Goal: Transaction & Acquisition: Download file/media

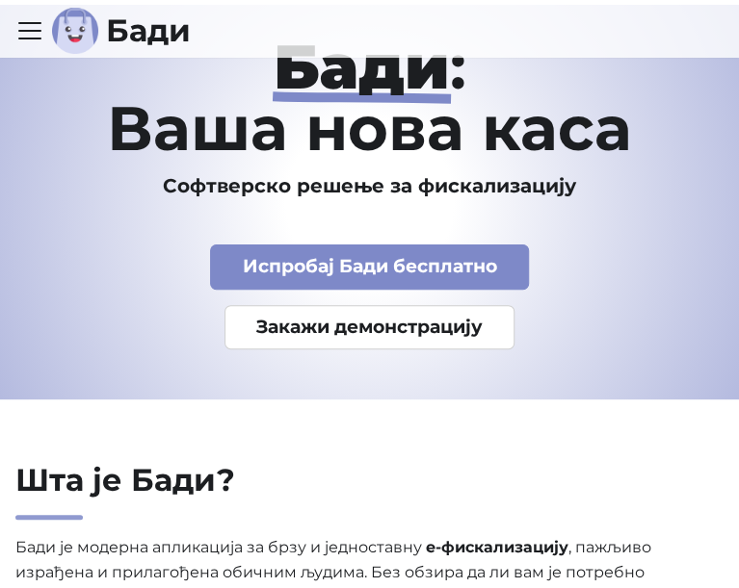
scroll to position [96, 0]
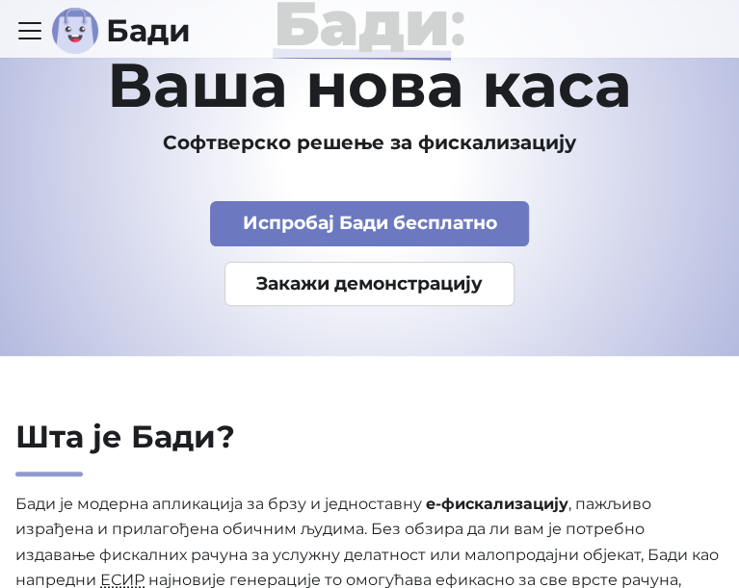
click at [430, 228] on link "Испробај Бади бесплатно" at bounding box center [369, 223] width 319 height 45
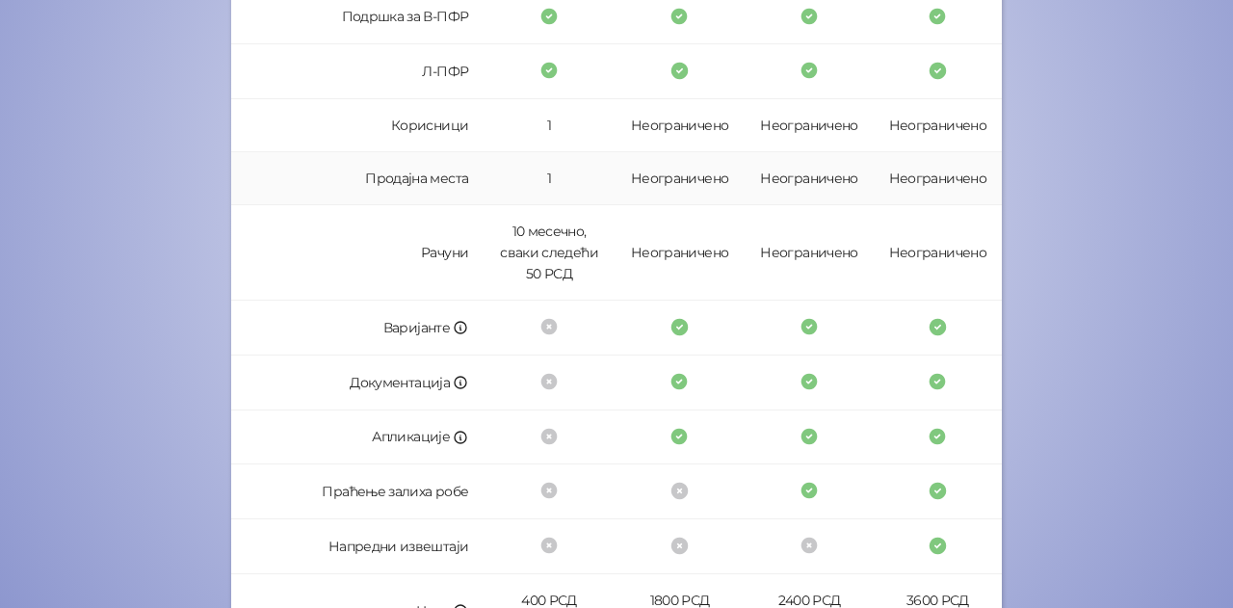
scroll to position [642, 0]
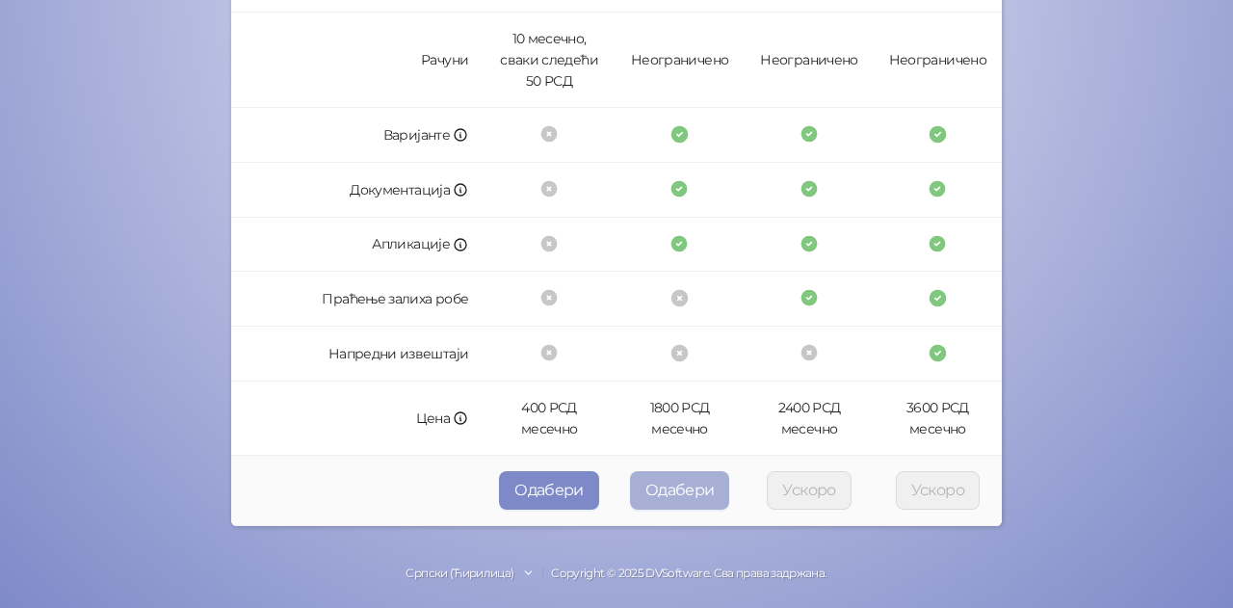
click at [667, 481] on button "Одабери" at bounding box center [680, 490] width 100 height 39
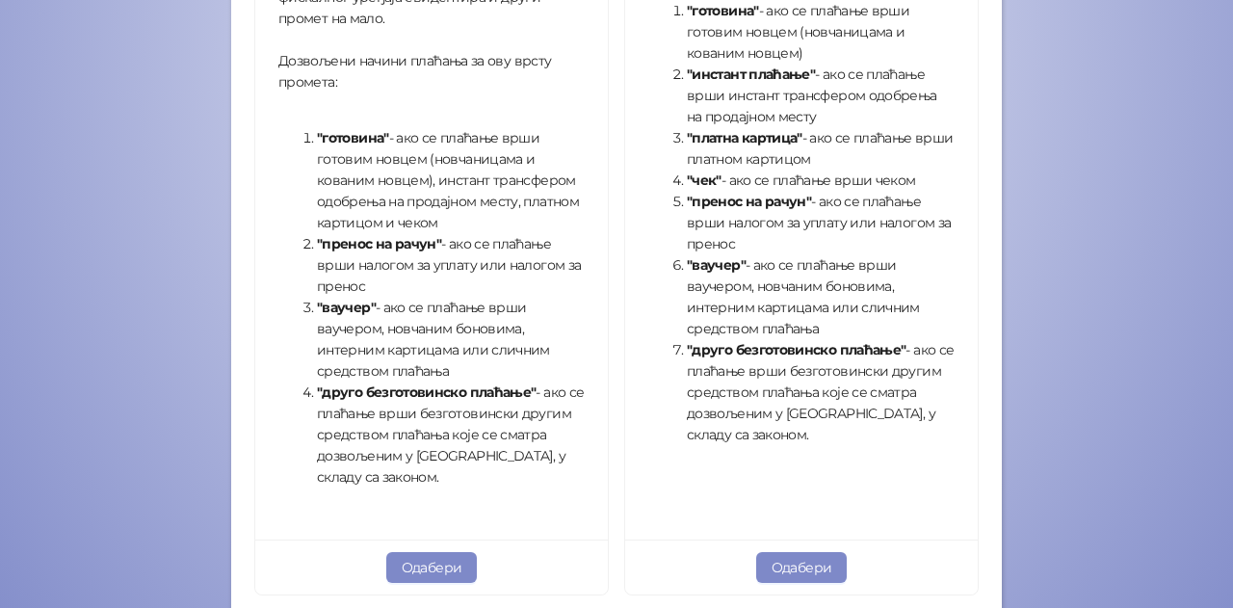
scroll to position [791, 0]
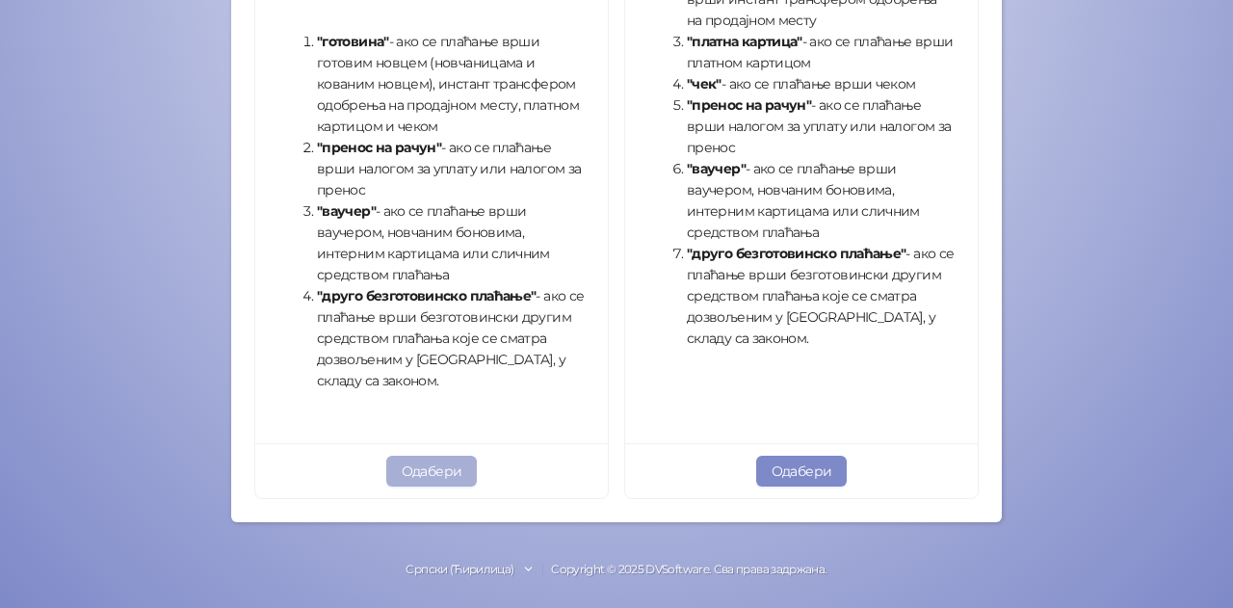
click at [444, 469] on button "Одабери" at bounding box center [431, 471] width 91 height 31
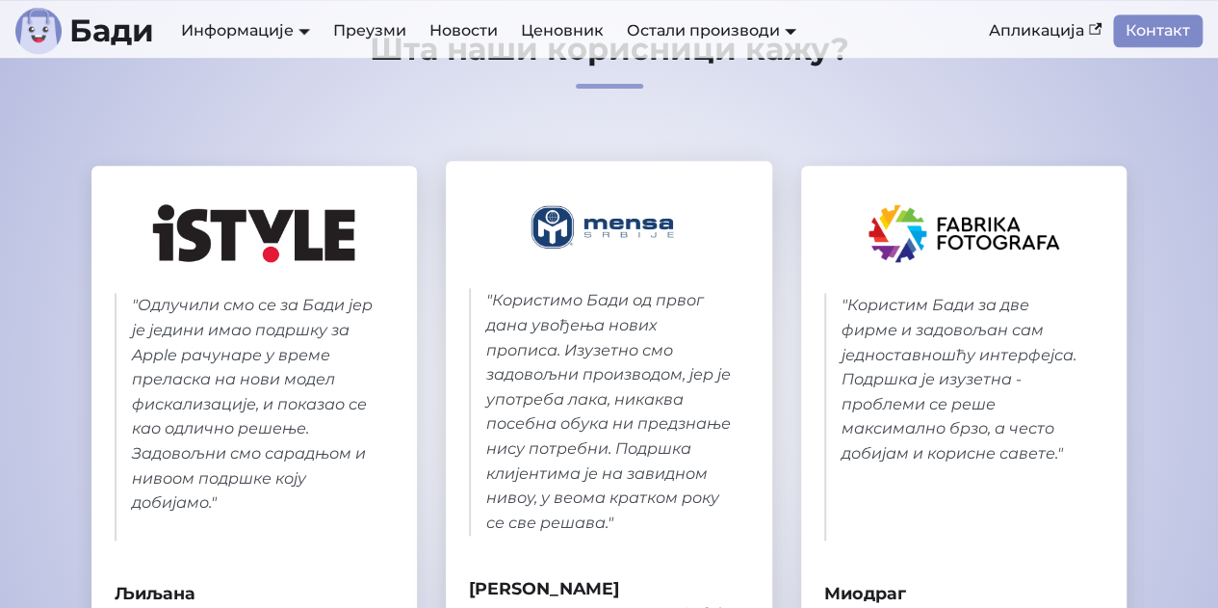
scroll to position [963, 0]
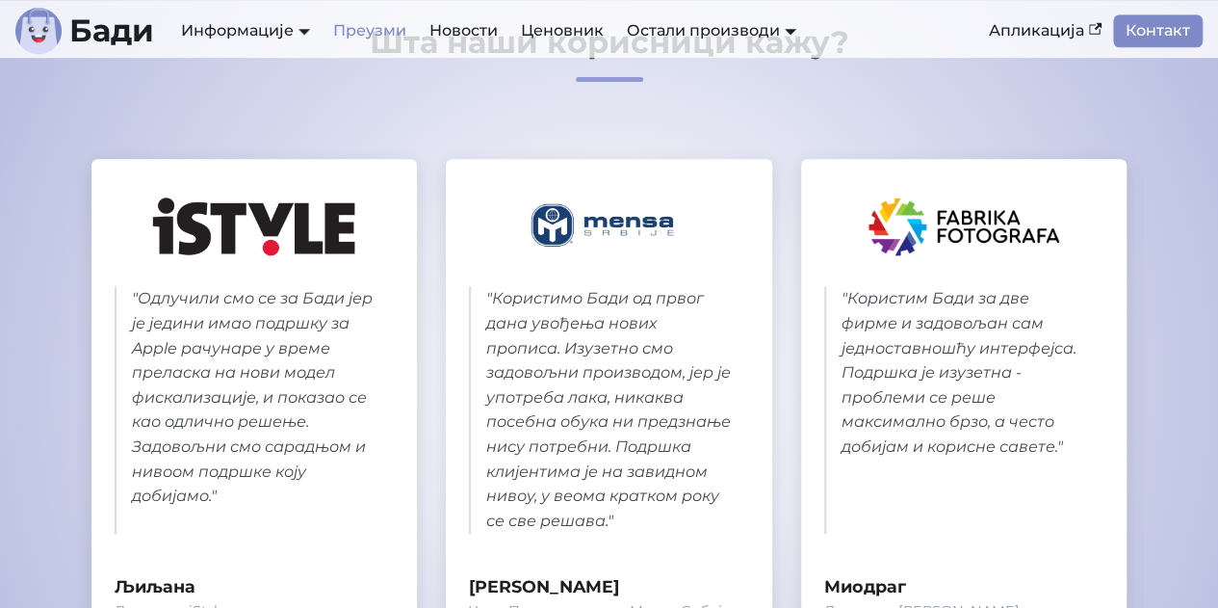
click at [379, 41] on link "Преузми" at bounding box center [370, 30] width 96 height 33
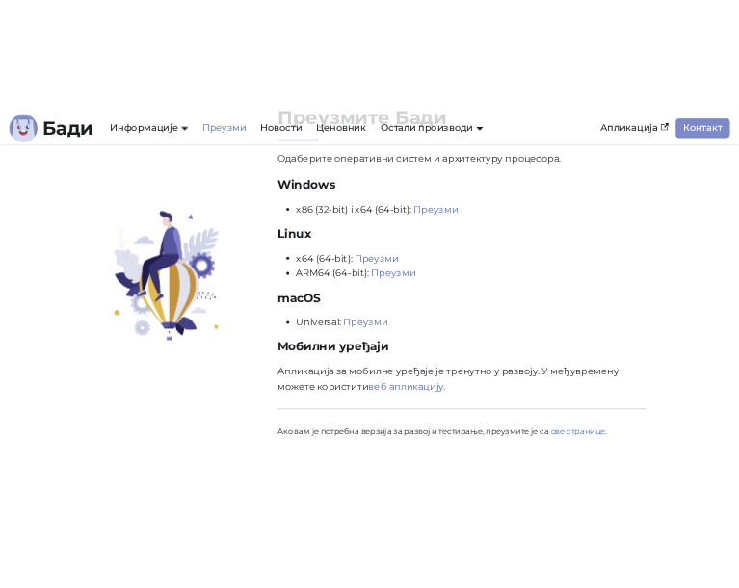
scroll to position [96, 0]
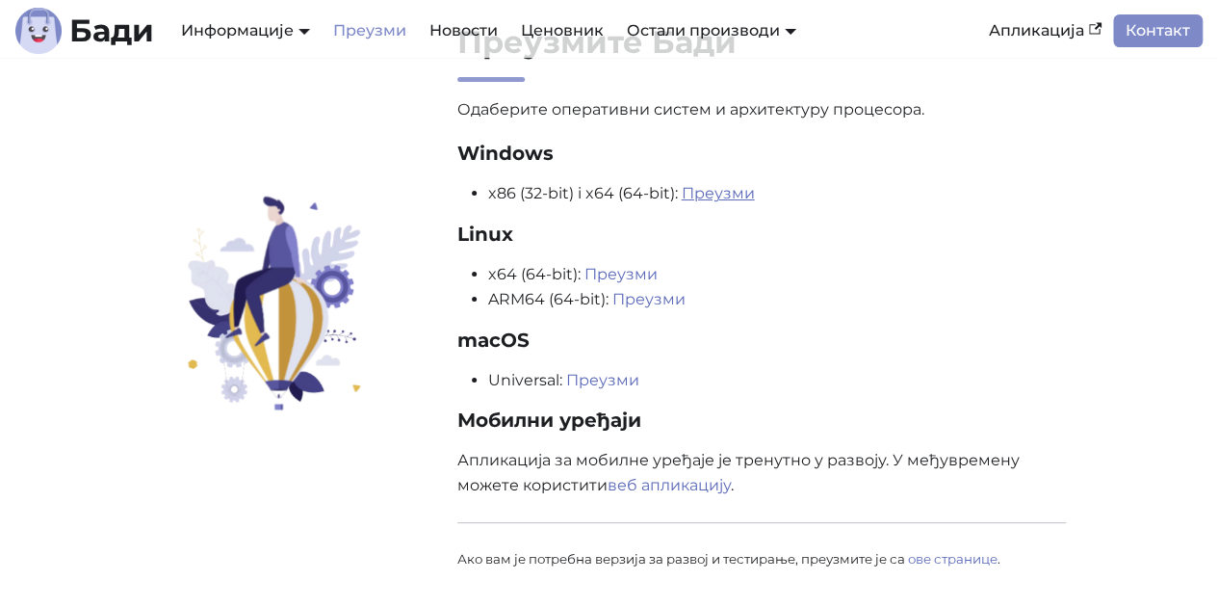
click at [719, 184] on link "Преузми" at bounding box center [718, 193] width 73 height 18
